Goal: Find specific page/section: Find specific page/section

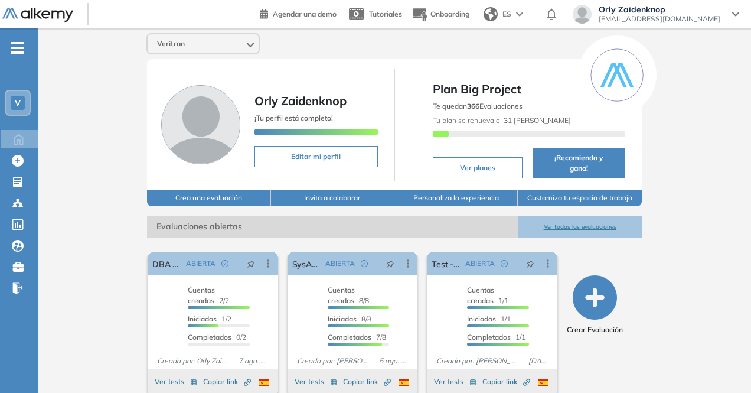
scroll to position [158, 0]
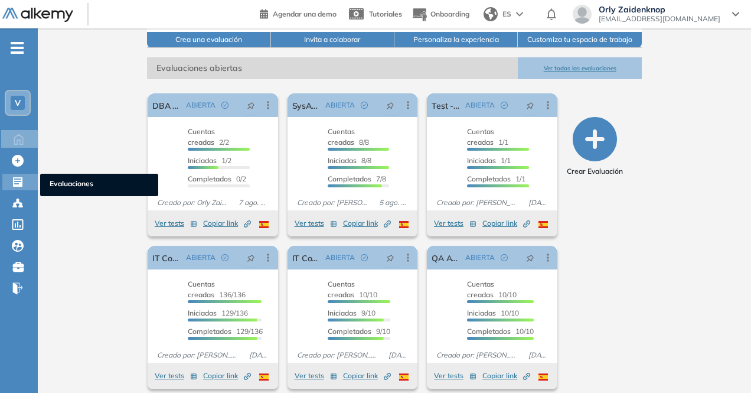
click at [21, 185] on icon at bounding box center [17, 181] width 9 height 9
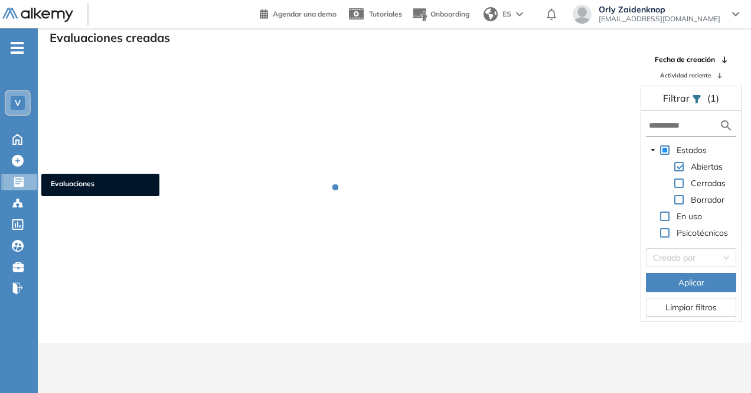
scroll to position [28, 0]
click at [78, 179] on span "Evaluaciones" at bounding box center [100, 184] width 99 height 13
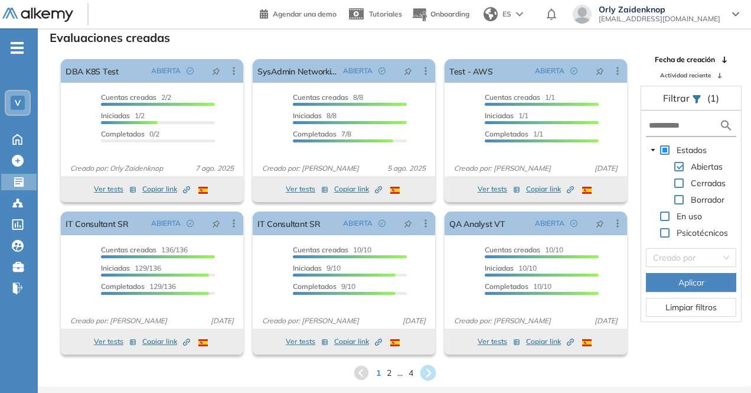
click at [427, 368] on icon at bounding box center [428, 373] width 16 height 16
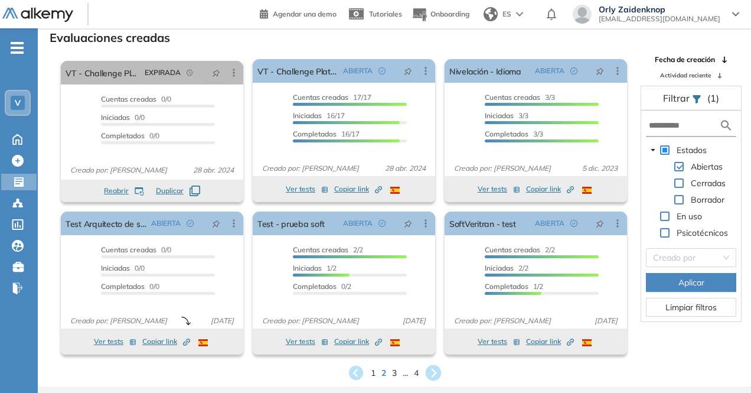
click at [431, 371] on icon at bounding box center [433, 373] width 16 height 16
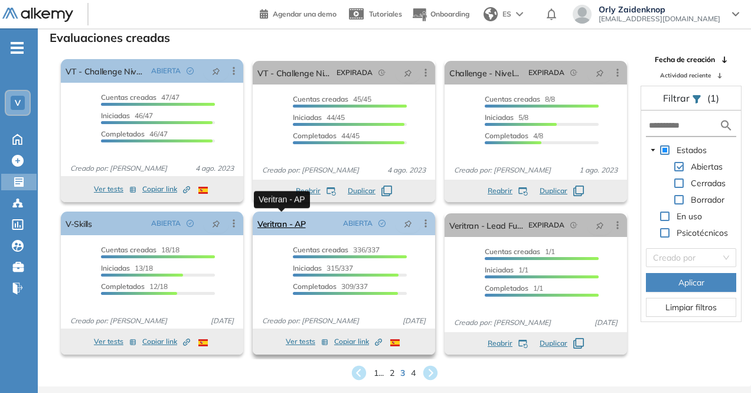
click at [292, 223] on link "Veritran - AP" at bounding box center [281, 223] width 48 height 24
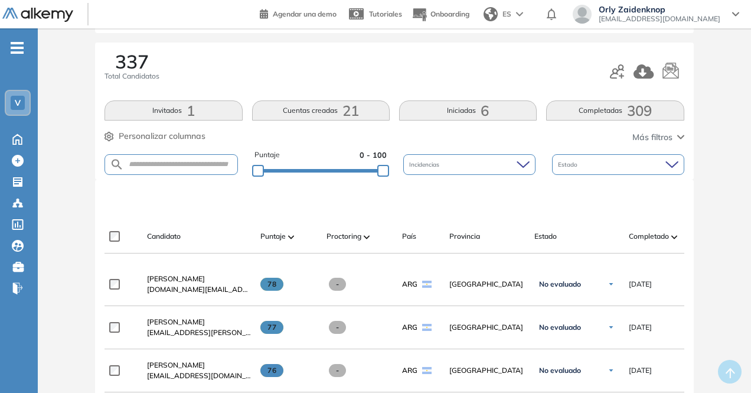
scroll to position [149, 0]
click at [184, 166] on input "text" at bounding box center [180, 163] width 113 height 9
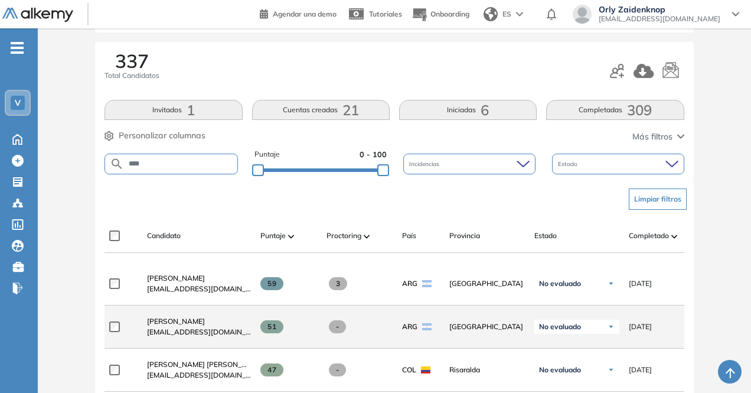
scroll to position [256, 0]
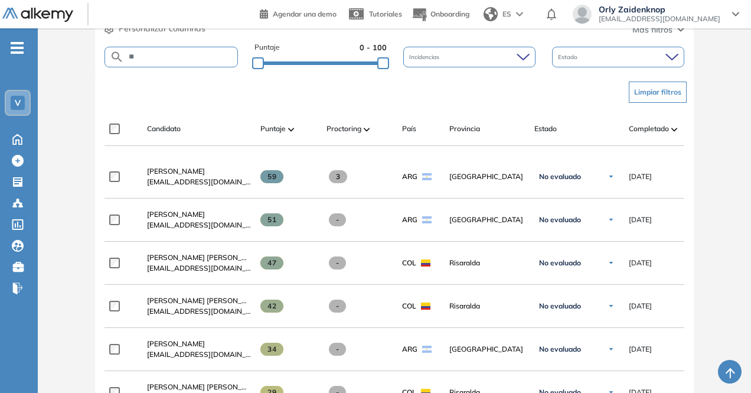
type input "*"
type input "*****"
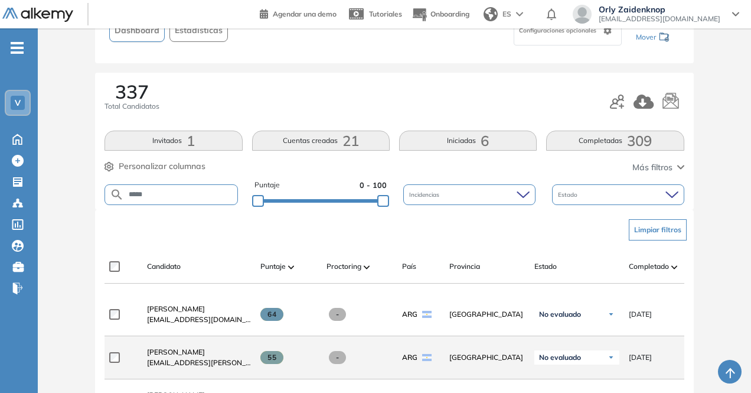
scroll to position [117, 0]
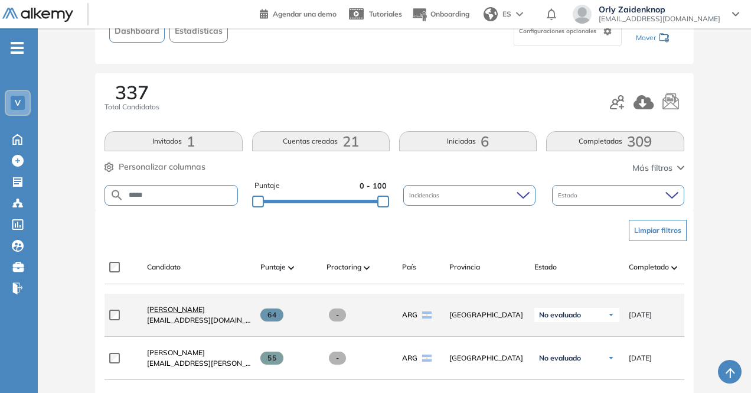
click at [185, 314] on span "[PERSON_NAME]" at bounding box center [176, 309] width 58 height 9
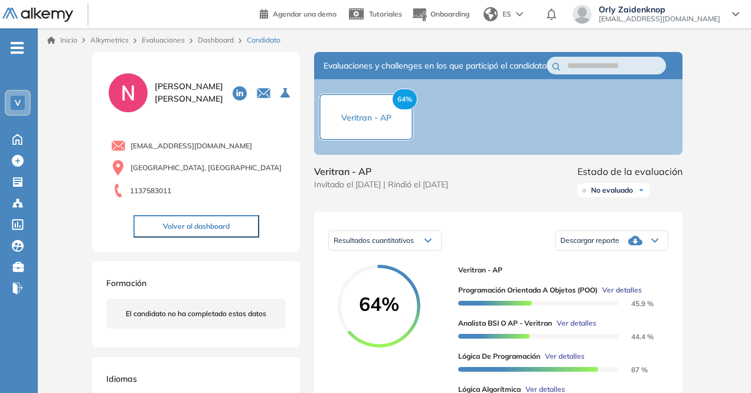
scroll to position [94, 0]
